Goal: Find specific page/section: Find specific page/section

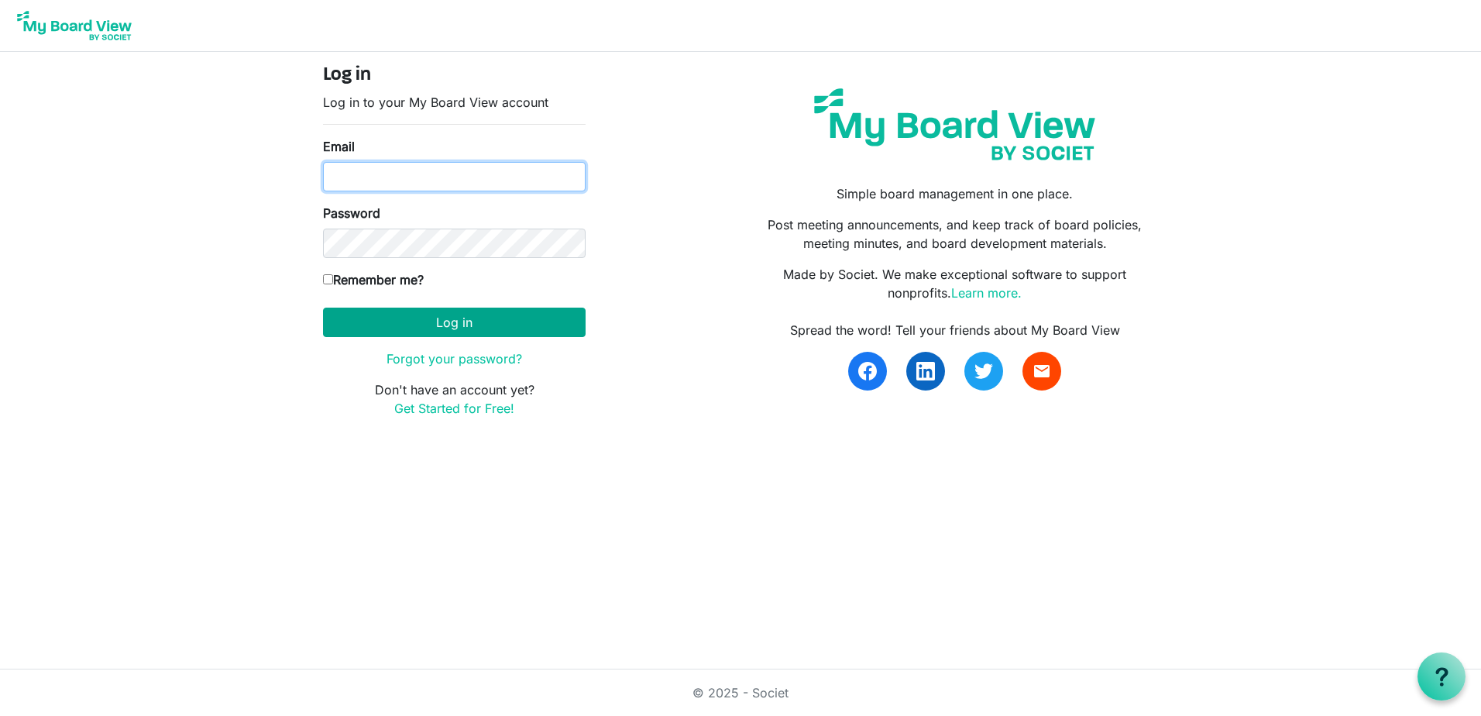
type input "[PERSON_NAME][EMAIL_ADDRESS][DOMAIN_NAME]"
click at [500, 321] on button "Log in" at bounding box center [454, 321] width 263 height 29
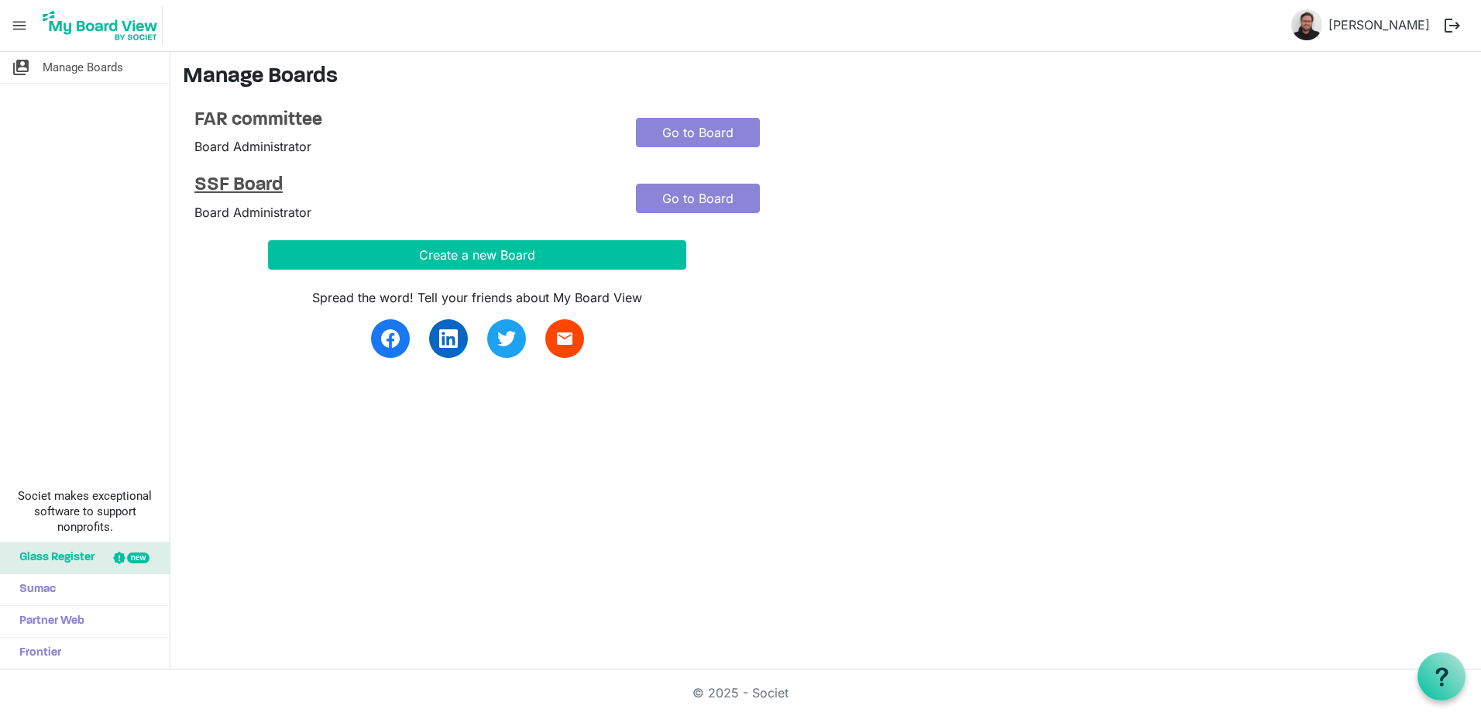
click at [260, 186] on h4 "SSF Board" at bounding box center [403, 185] width 418 height 22
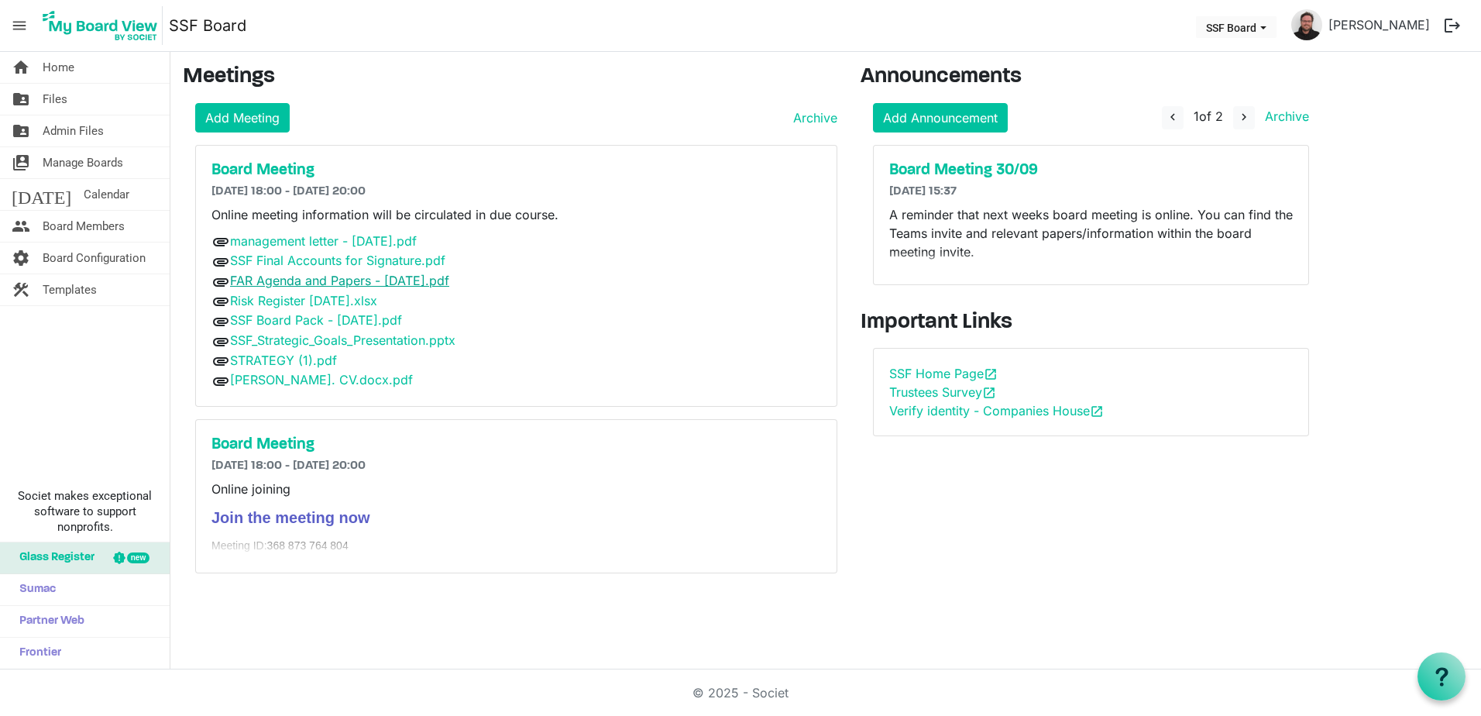
click at [369, 280] on link "FAR Agenda and Papers - 30.09.25.pdf" at bounding box center [339, 280] width 219 height 15
